Goal: Transaction & Acquisition: Download file/media

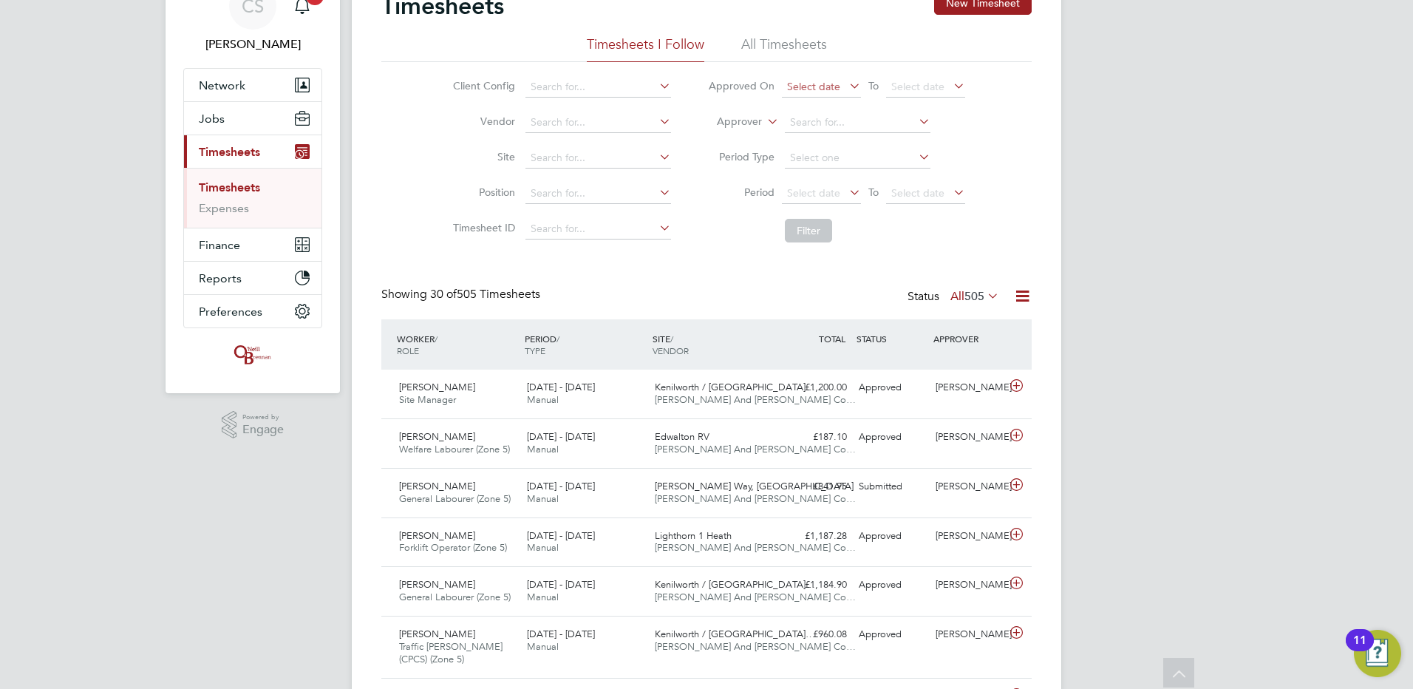
drag, startPoint x: 1142, startPoint y: 199, endPoint x: 781, endPoint y: 83, distance: 379.5
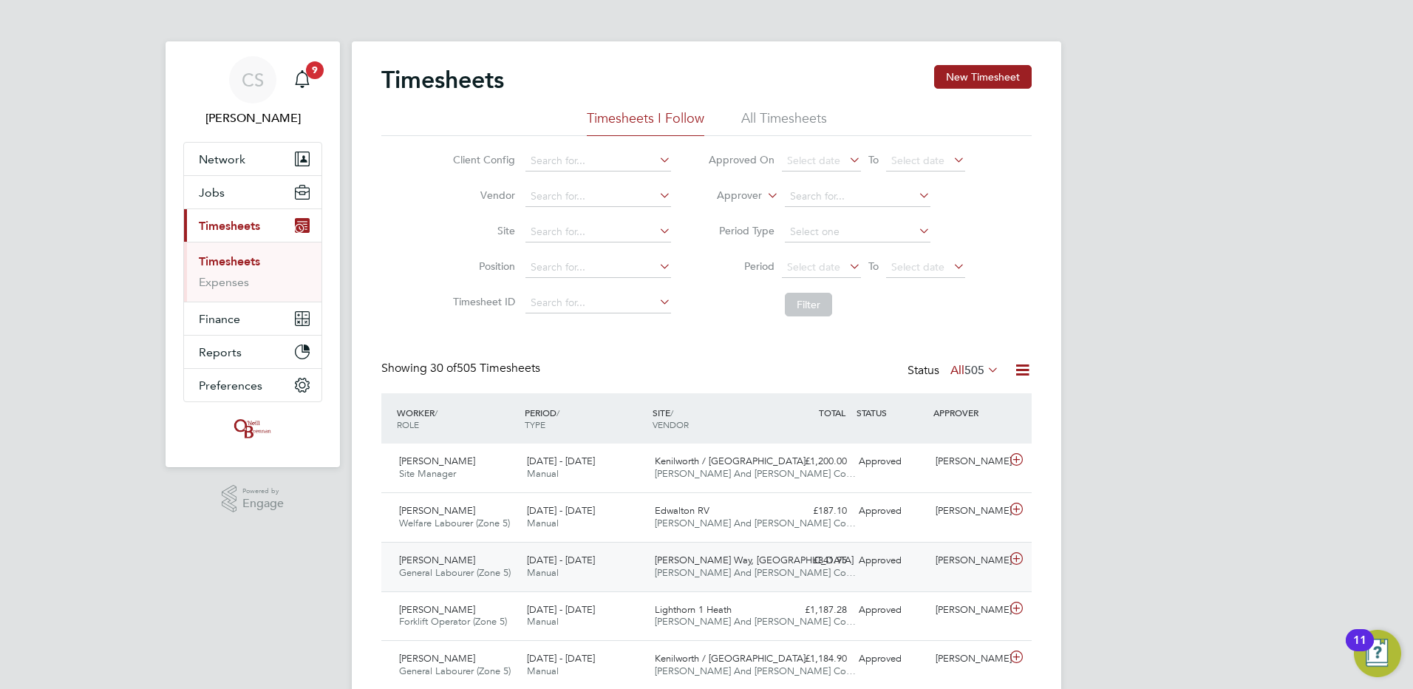
click at [808, 571] on div "[PERSON_NAME] General Labourer (Zone 5) [DATE] - [DATE] [DATE] - [DATE] Manual …" at bounding box center [706, 567] width 650 height 50
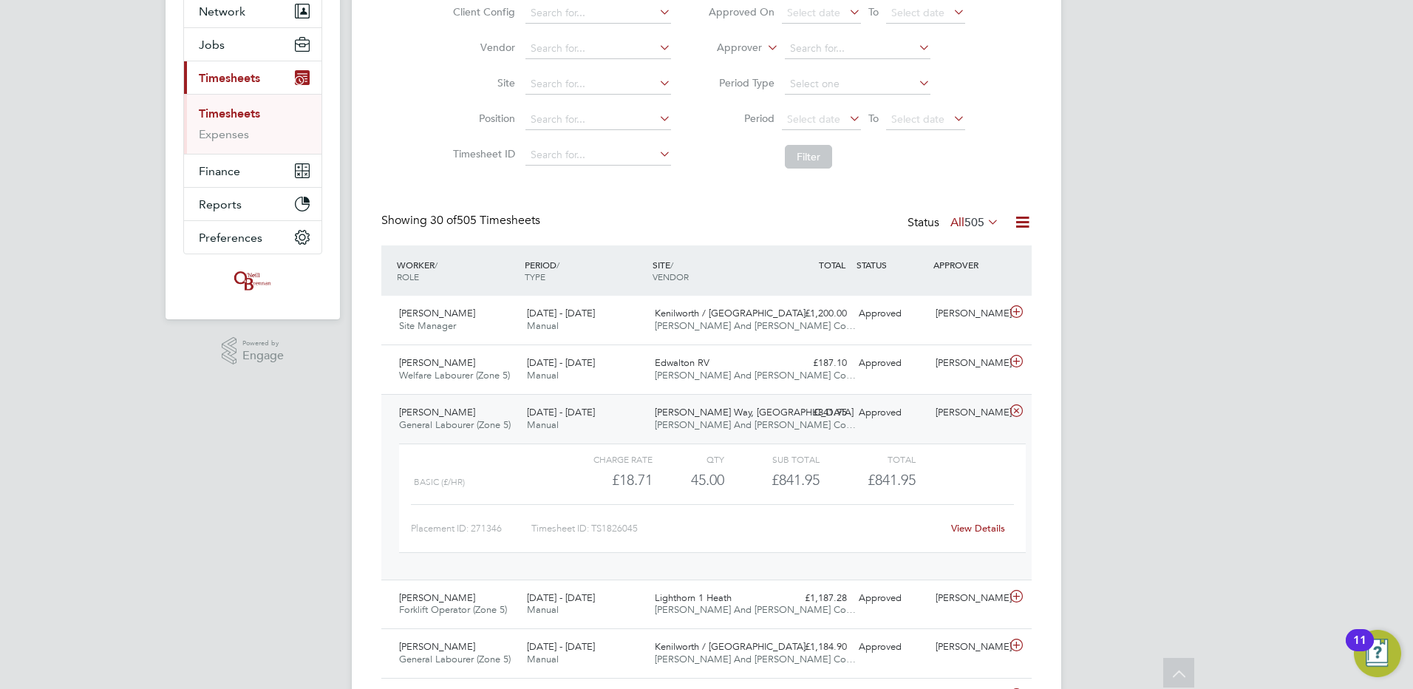
click at [984, 526] on link "View Details" at bounding box center [978, 528] width 54 height 13
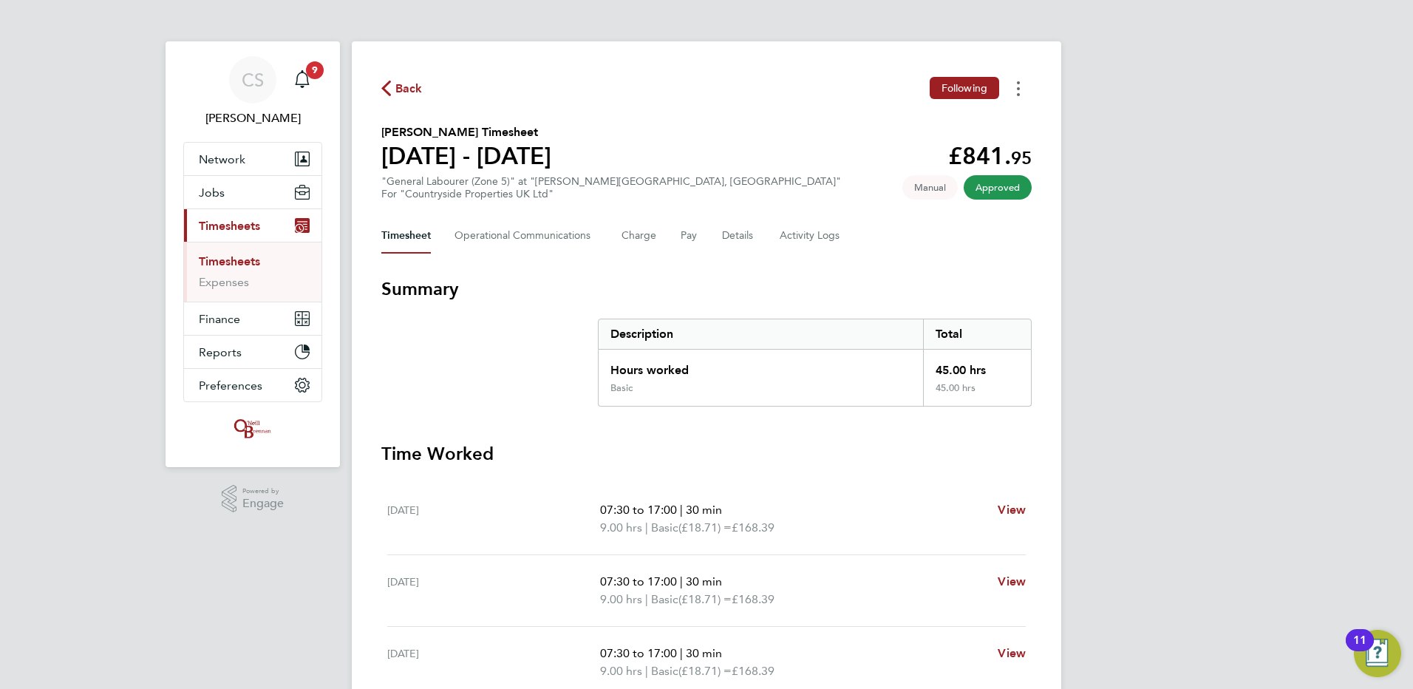
click at [1015, 86] on button "Timesheets Menu" at bounding box center [1018, 88] width 27 height 23
click at [918, 116] on link "Download timesheet" at bounding box center [942, 121] width 177 height 30
